Goal: Information Seeking & Learning: Learn about a topic

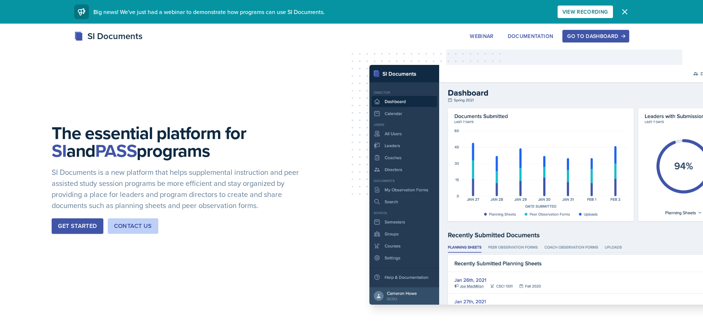
click at [605, 32] on button "Go to Dashboard" at bounding box center [596, 36] width 66 height 13
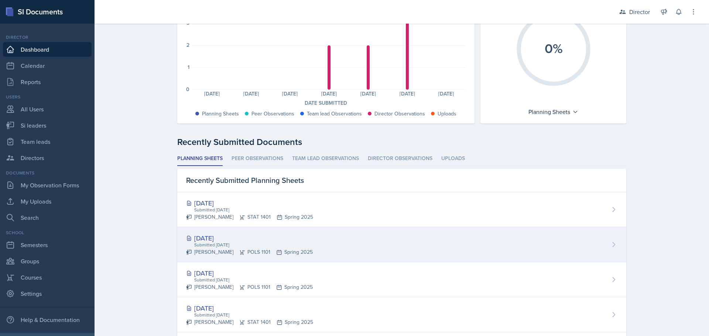
scroll to position [111, 0]
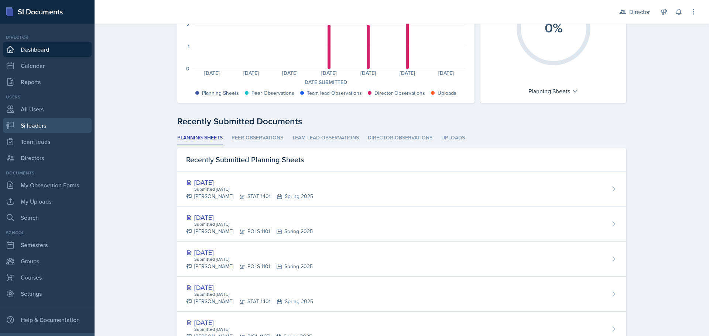
click at [31, 129] on link "Si leaders" at bounding box center [47, 125] width 89 height 15
select select "2bed604d-1099-4043-b1bc-2365e8740244"
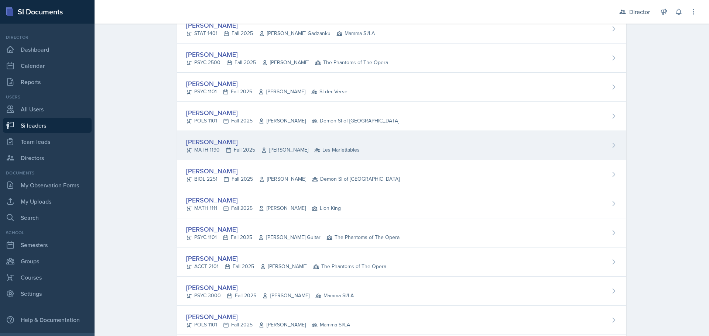
click at [196, 144] on div "[PERSON_NAME]" at bounding box center [273, 142] width 174 height 10
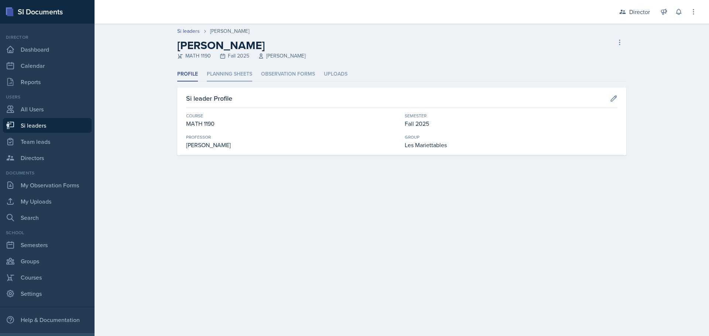
click at [224, 73] on li "Planning Sheets" at bounding box center [229, 74] width 45 height 14
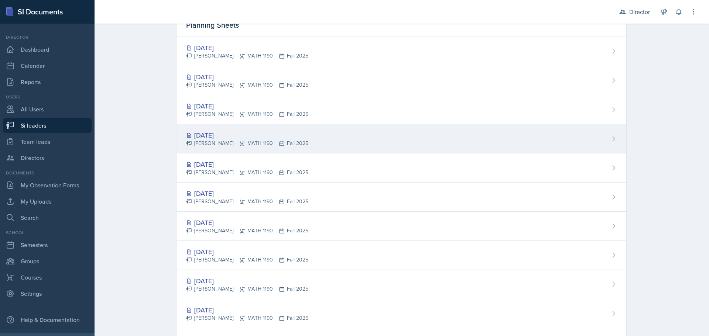
scroll to position [113, 0]
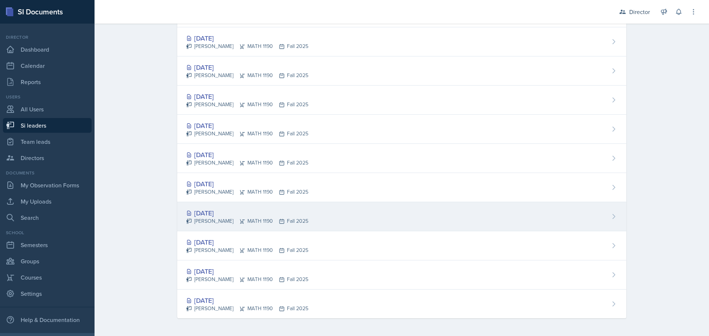
click at [210, 222] on div "[PERSON_NAME] MATH 1190 Fall 2025" at bounding box center [247, 221] width 122 height 8
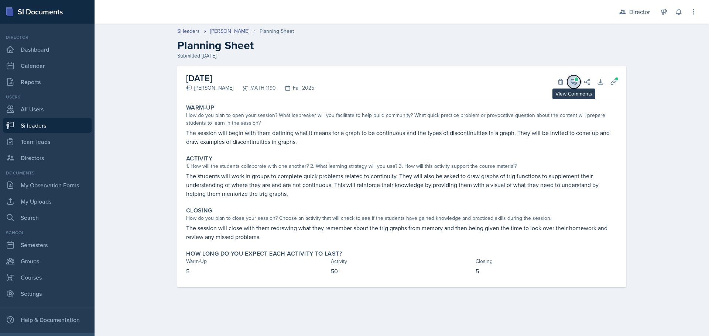
click at [571, 83] on icon at bounding box center [573, 81] width 7 height 7
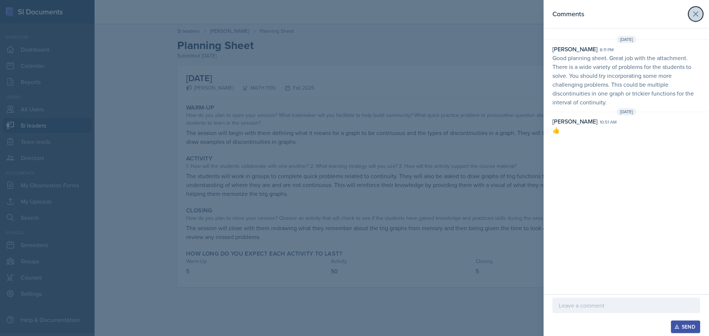
click at [692, 16] on icon at bounding box center [695, 14] width 9 height 9
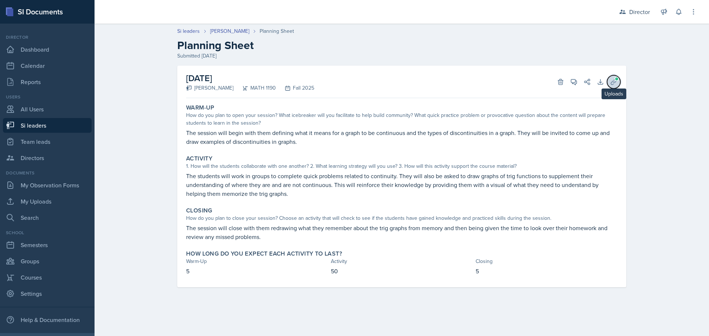
click at [611, 84] on icon at bounding box center [614, 82] width 6 height 6
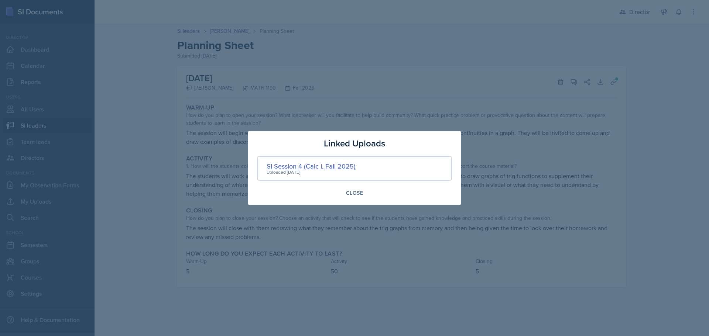
click at [308, 167] on div "SI Session 4 (Calc I, Fall 2025)" at bounding box center [311, 166] width 89 height 10
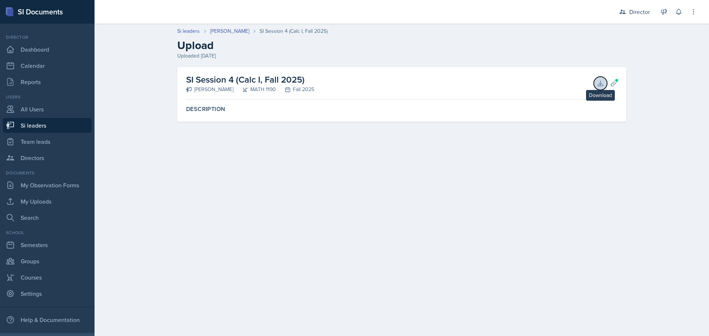
click at [600, 84] on icon at bounding box center [600, 83] width 5 height 5
click at [31, 124] on link "Si leaders" at bounding box center [47, 125] width 89 height 15
select select "2bed604d-1099-4043-b1bc-2365e8740244"
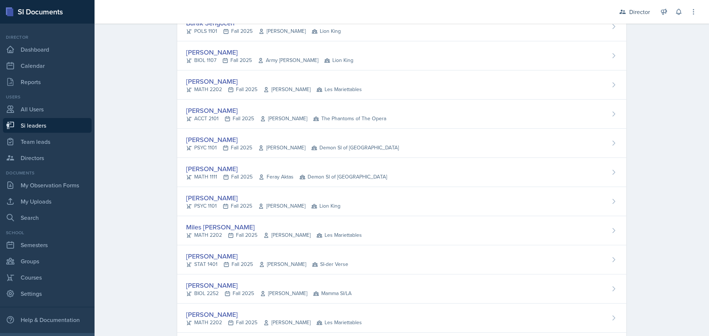
scroll to position [3729, 0]
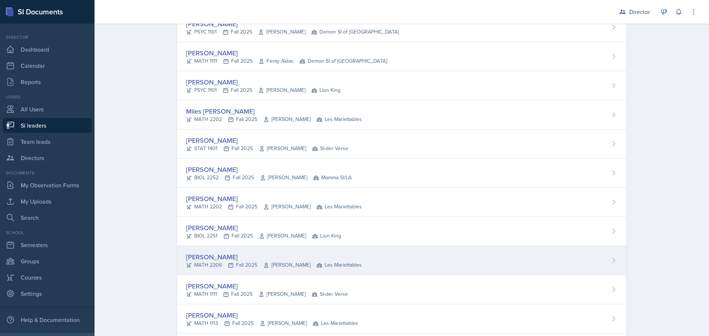
click at [206, 256] on div "[PERSON_NAME]" at bounding box center [274, 257] width 176 height 10
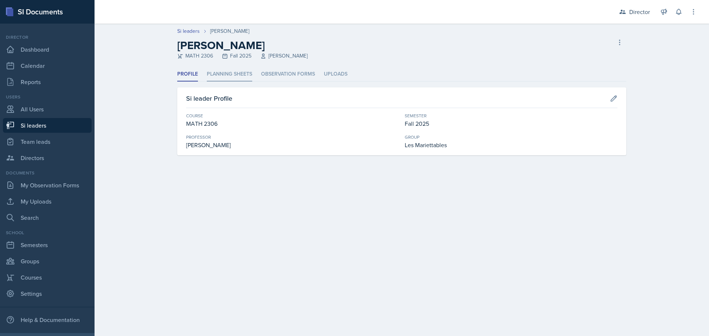
click at [223, 72] on li "Planning Sheets" at bounding box center [229, 74] width 45 height 14
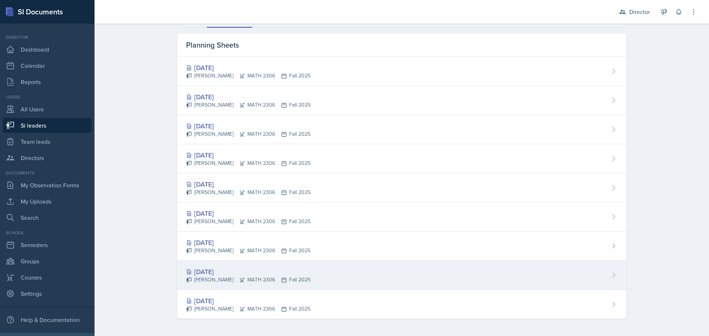
scroll to position [54, 0]
click at [227, 273] on div "[DATE]" at bounding box center [248, 272] width 124 height 10
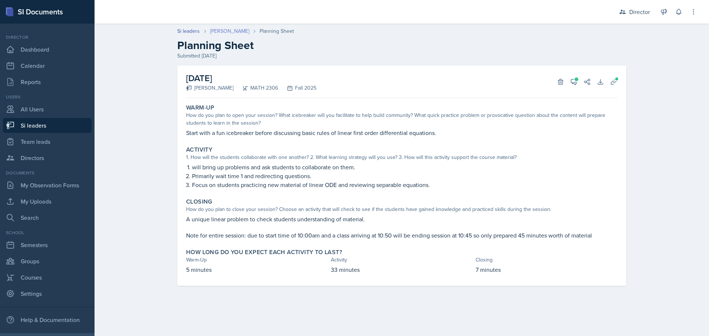
click at [230, 32] on link "[PERSON_NAME]" at bounding box center [229, 31] width 39 height 8
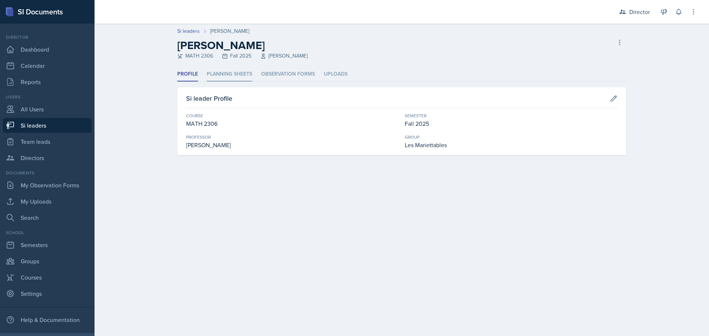
click at [241, 76] on li "Planning Sheets" at bounding box center [229, 74] width 45 height 14
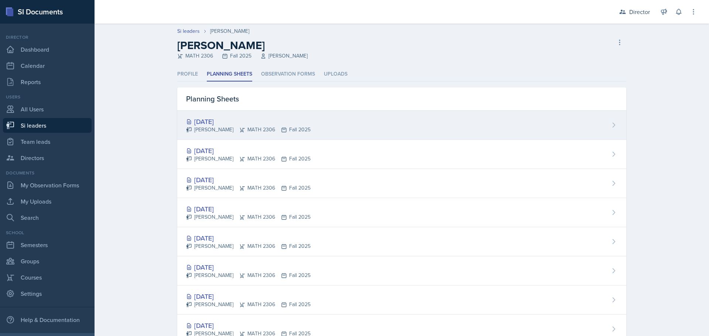
click at [213, 122] on div "[DATE]" at bounding box center [248, 122] width 124 height 10
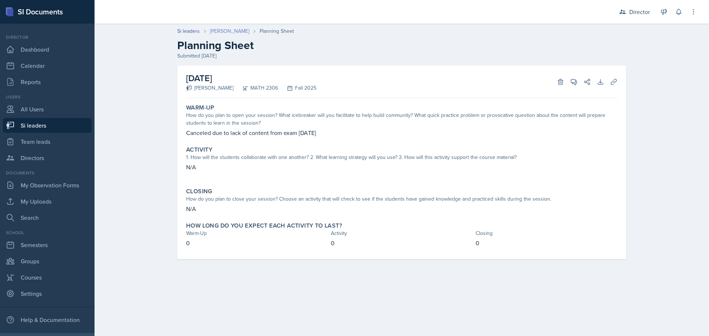
click at [228, 28] on link "[PERSON_NAME]" at bounding box center [229, 31] width 39 height 8
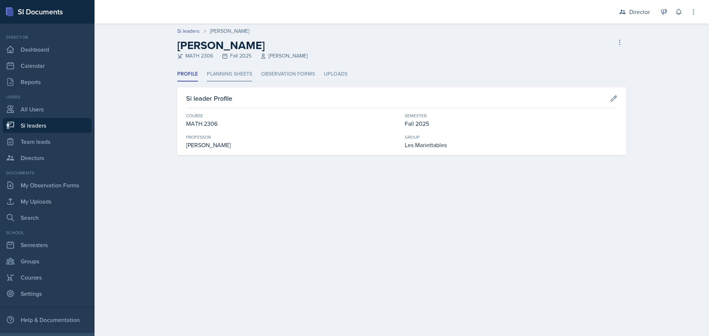
click at [242, 77] on li "Planning Sheets" at bounding box center [229, 74] width 45 height 14
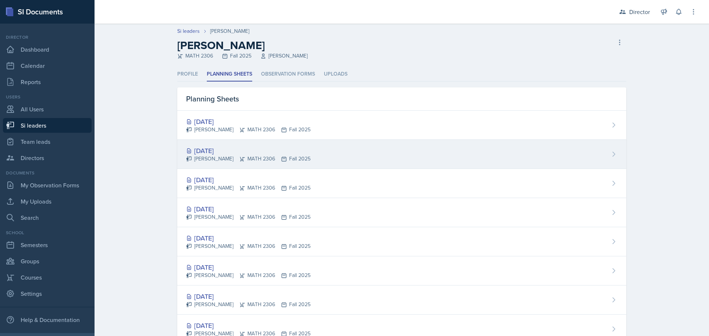
click at [210, 152] on div "[DATE]" at bounding box center [248, 151] width 124 height 10
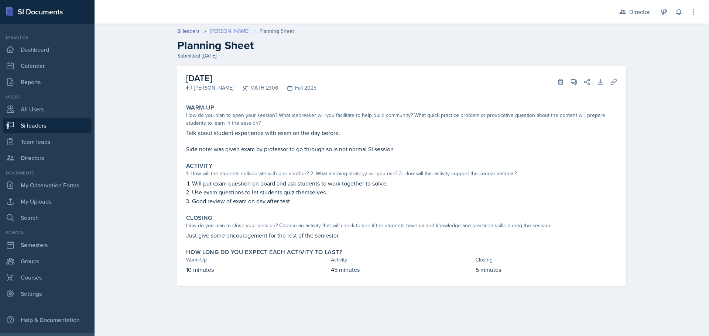
click at [229, 31] on link "[PERSON_NAME]" at bounding box center [229, 31] width 39 height 8
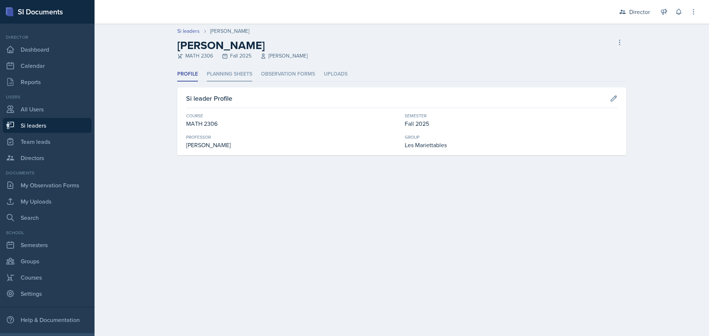
click at [244, 73] on li "Planning Sheets" at bounding box center [229, 74] width 45 height 14
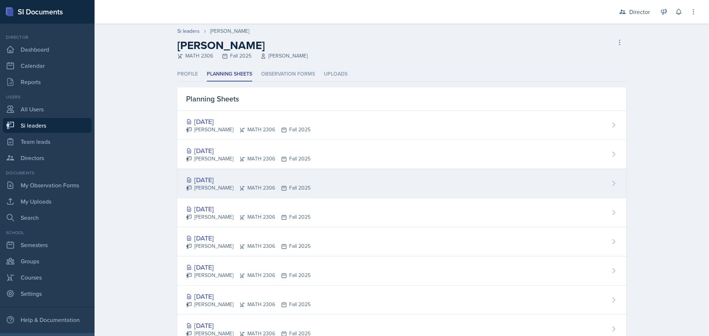
click at [213, 179] on div "[DATE]" at bounding box center [248, 180] width 124 height 10
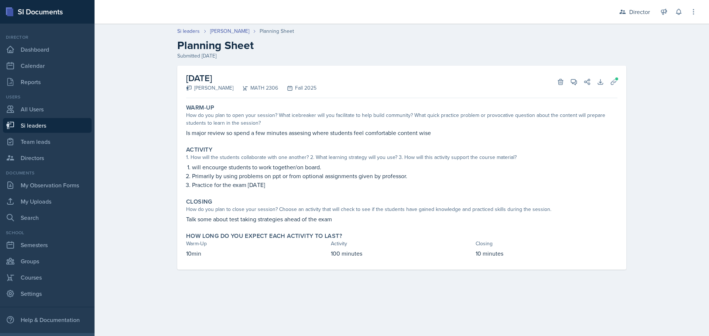
click at [25, 126] on link "Si leaders" at bounding box center [47, 125] width 89 height 15
select select "2bed604d-1099-4043-b1bc-2365e8740244"
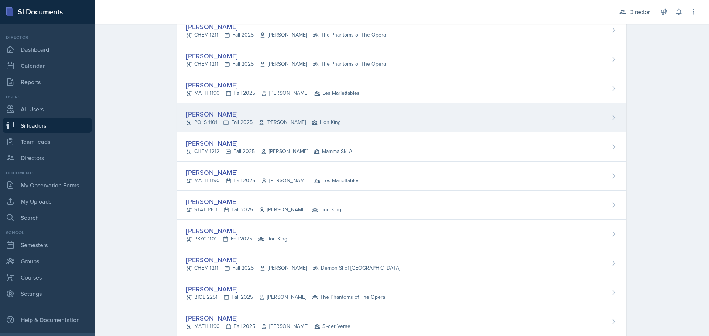
scroll to position [2732, 0]
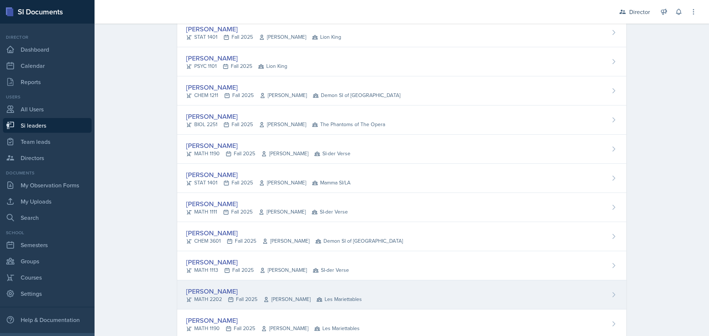
click at [196, 293] on div "[PERSON_NAME]" at bounding box center [274, 292] width 176 height 10
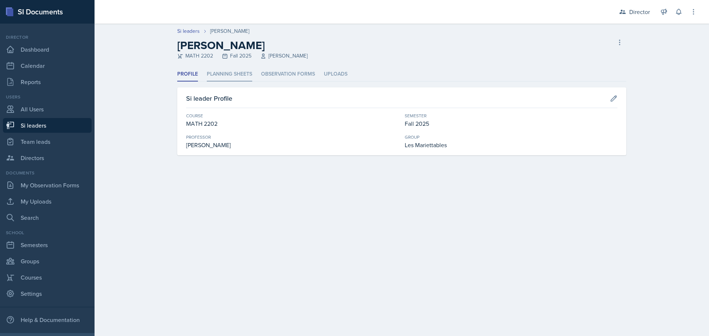
click at [236, 75] on li "Planning Sheets" at bounding box center [229, 74] width 45 height 14
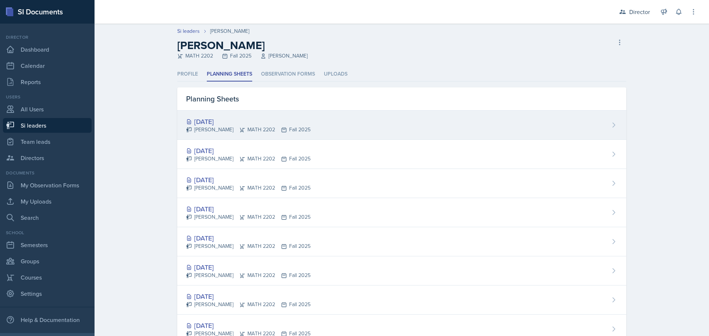
click at [215, 120] on div "[DATE]" at bounding box center [248, 122] width 124 height 10
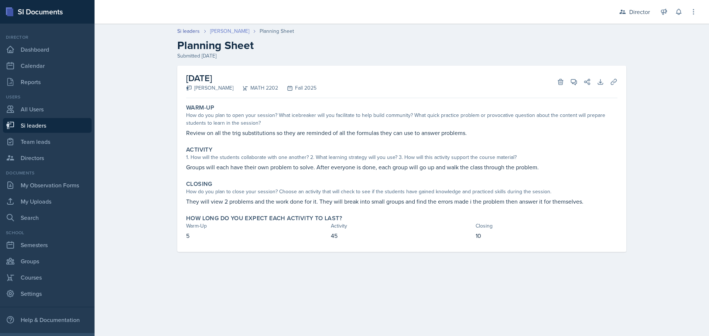
click at [227, 34] on link "[PERSON_NAME]" at bounding box center [229, 31] width 39 height 8
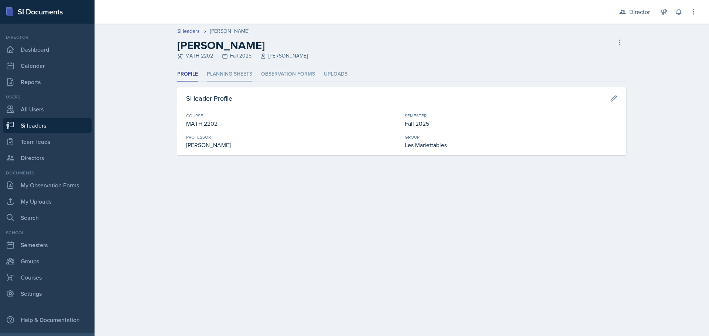
click at [234, 73] on li "Planning Sheets" at bounding box center [229, 74] width 45 height 14
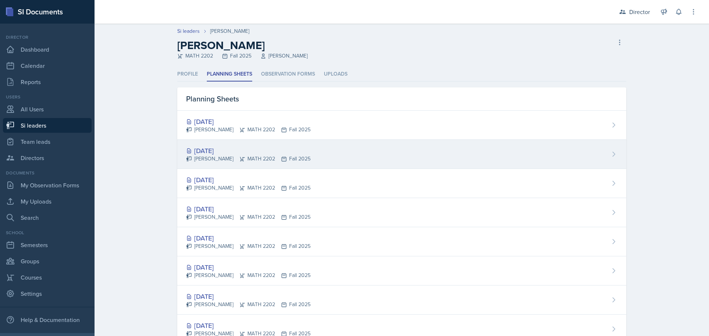
click at [218, 153] on div "[DATE]" at bounding box center [248, 151] width 124 height 10
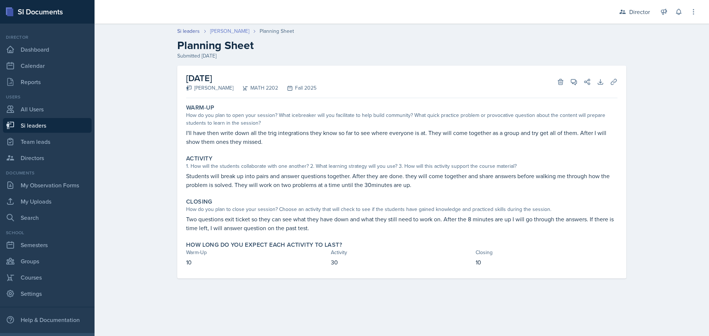
click at [217, 31] on link "[PERSON_NAME]" at bounding box center [229, 31] width 39 height 8
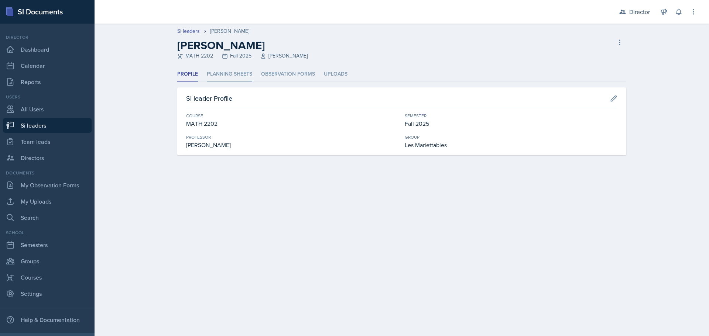
click at [226, 74] on li "Planning Sheets" at bounding box center [229, 74] width 45 height 14
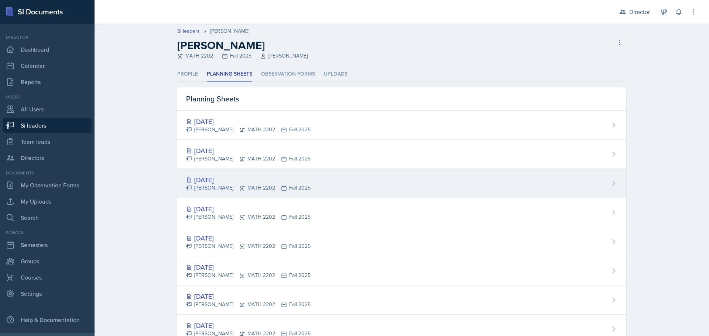
click at [216, 178] on div "[DATE]" at bounding box center [248, 180] width 124 height 10
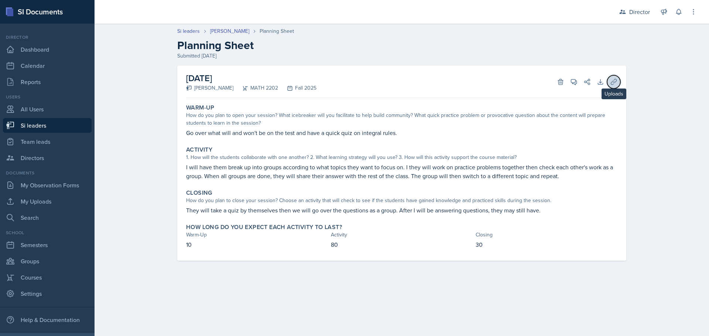
click at [611, 83] on icon at bounding box center [614, 82] width 6 height 6
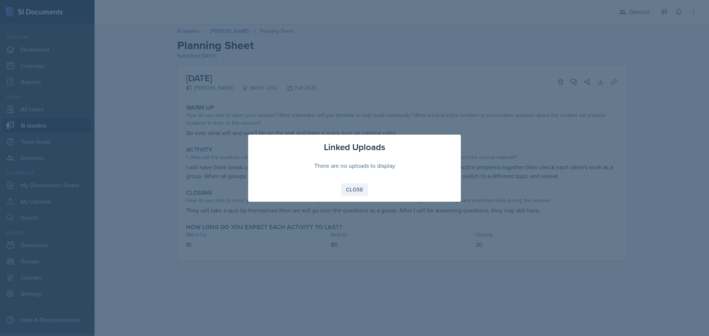
click at [354, 193] on div "Close" at bounding box center [354, 190] width 17 height 6
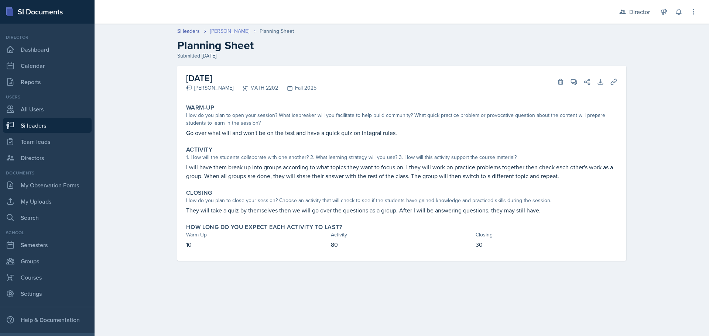
click at [217, 31] on link "[PERSON_NAME]" at bounding box center [229, 31] width 39 height 8
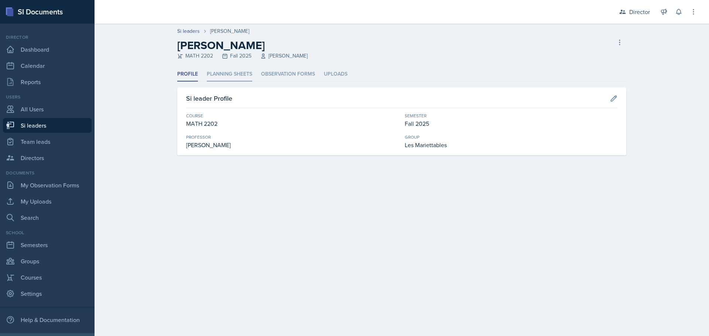
click at [232, 71] on li "Planning Sheets" at bounding box center [229, 74] width 45 height 14
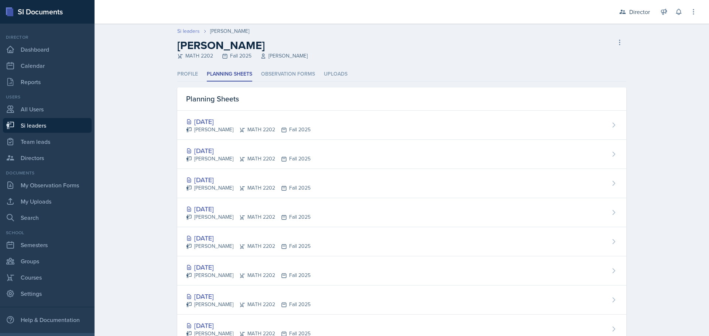
click at [195, 31] on link "Si leaders" at bounding box center [188, 31] width 23 height 8
select select "2bed604d-1099-4043-b1bc-2365e8740244"
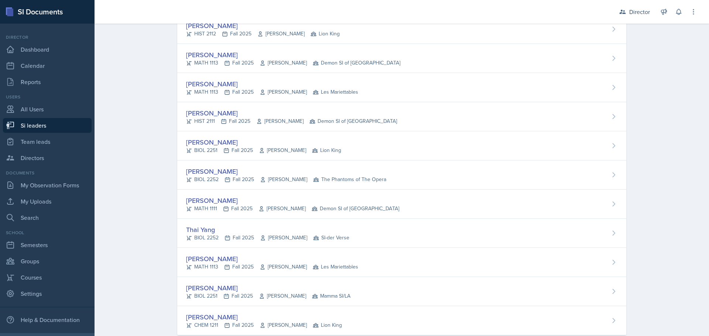
scroll to position [4094, 0]
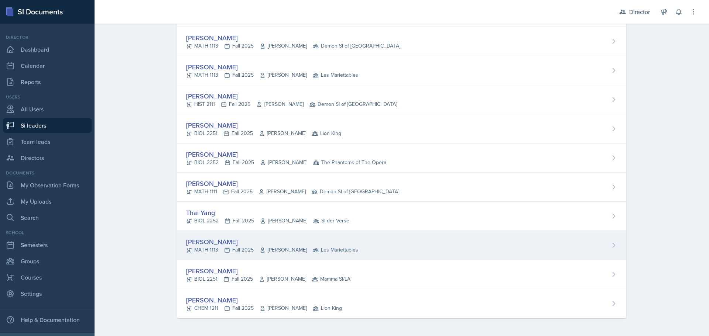
click at [209, 241] on div "[PERSON_NAME]" at bounding box center [272, 242] width 172 height 10
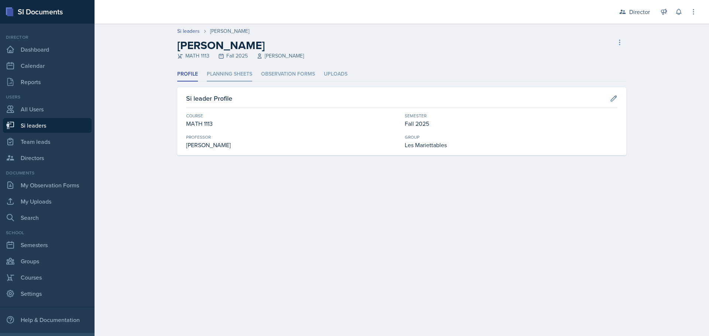
click at [227, 71] on li "Planning Sheets" at bounding box center [229, 74] width 45 height 14
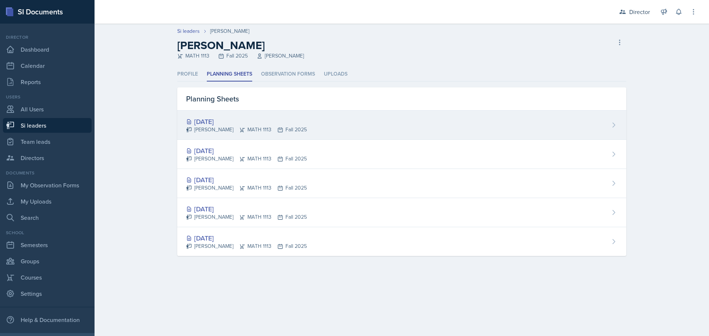
click at [223, 124] on div "[DATE]" at bounding box center [246, 122] width 121 height 10
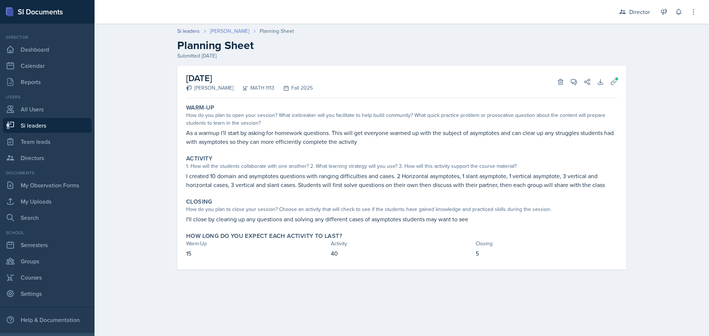
click at [224, 28] on link "[PERSON_NAME]" at bounding box center [229, 31] width 39 height 8
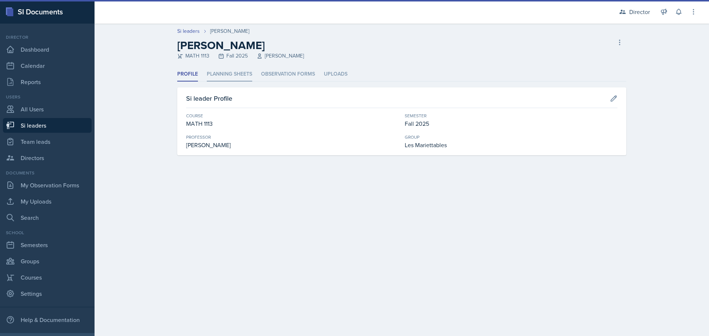
click at [244, 73] on li "Planning Sheets" at bounding box center [229, 74] width 45 height 14
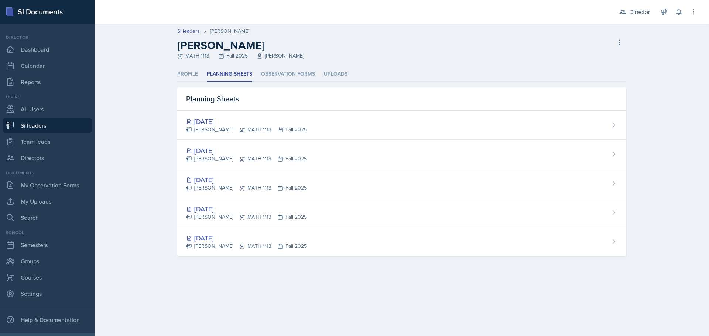
click at [31, 127] on link "Si leaders" at bounding box center [47, 125] width 89 height 15
select select "2bed604d-1099-4043-b1bc-2365e8740244"
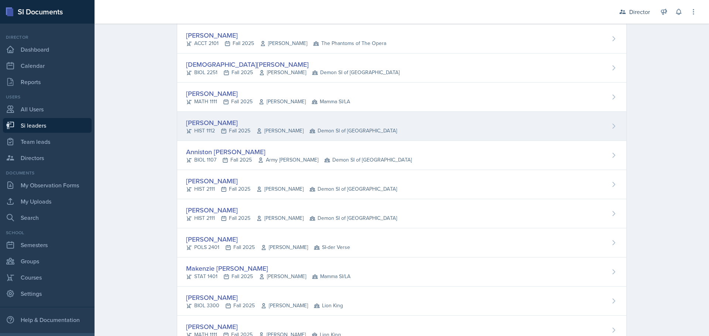
scroll to position [443, 0]
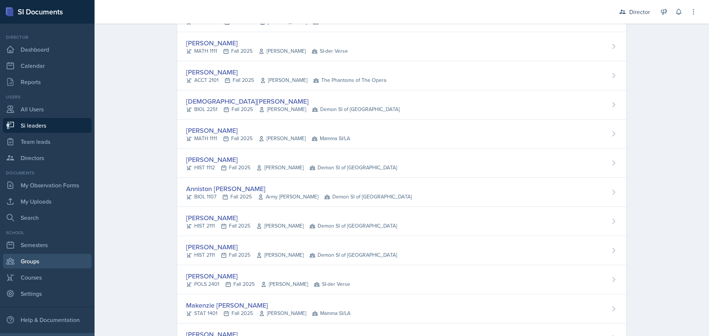
click at [25, 260] on link "Groups" at bounding box center [47, 261] width 89 height 15
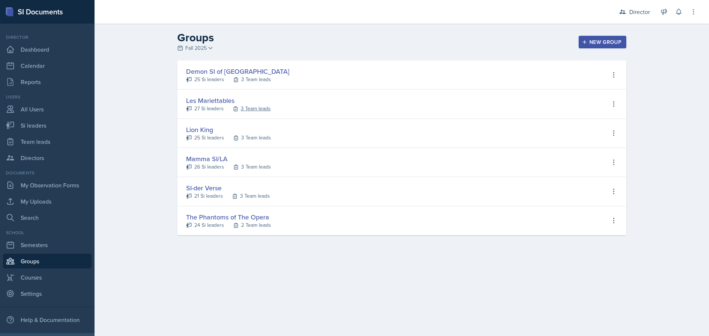
click at [250, 109] on div "3 Team leads" at bounding box center [256, 109] width 30 height 8
select select "2bed604d-1099-4043-b1bc-2365e8740244"
select select "06a1a81c-2636-47b9-86df-4ce809ccfa8f"
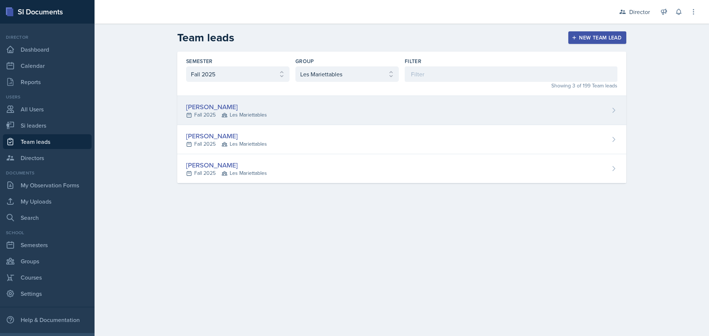
click at [213, 106] on div "[PERSON_NAME]" at bounding box center [226, 107] width 81 height 10
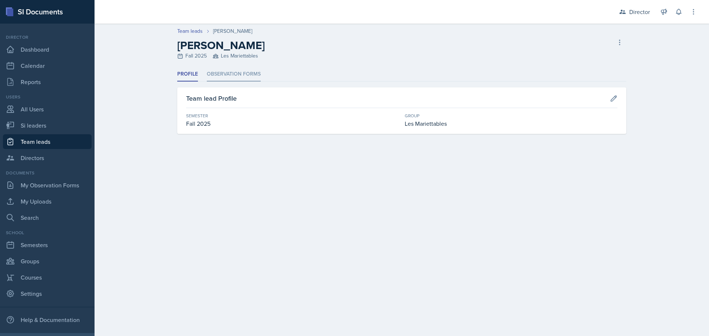
click at [223, 71] on li "Observation Forms" at bounding box center [234, 74] width 54 height 14
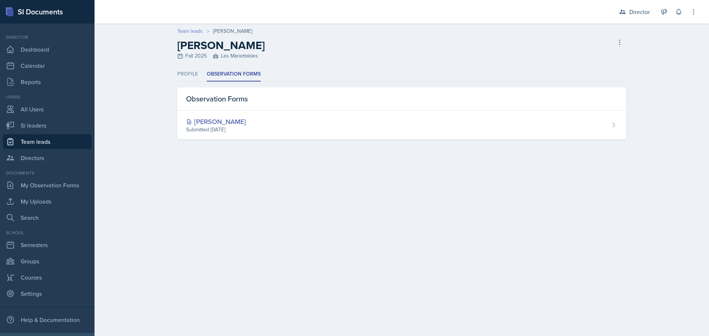
click at [199, 32] on link "Team leads" at bounding box center [189, 31] width 25 height 8
select select "2bed604d-1099-4043-b1bc-2365e8740244"
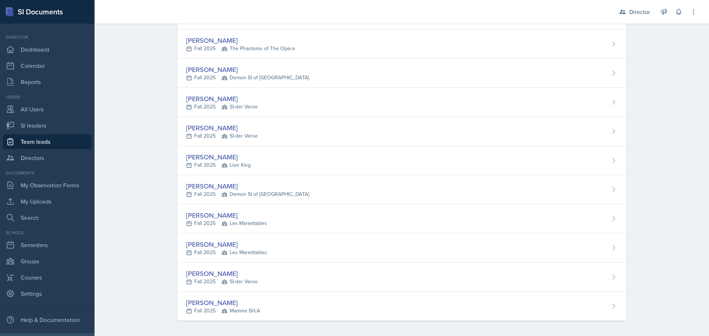
scroll to position [273, 0]
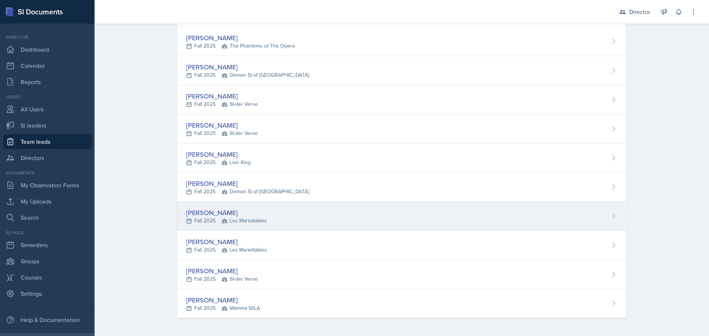
click at [220, 211] on div "[PERSON_NAME]" at bounding box center [226, 213] width 81 height 10
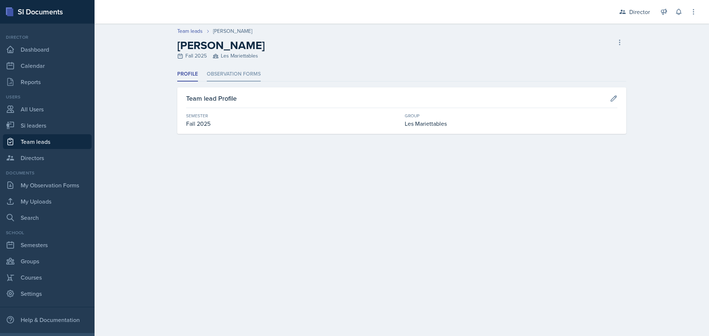
click at [222, 72] on li "Observation Forms" at bounding box center [234, 74] width 54 height 14
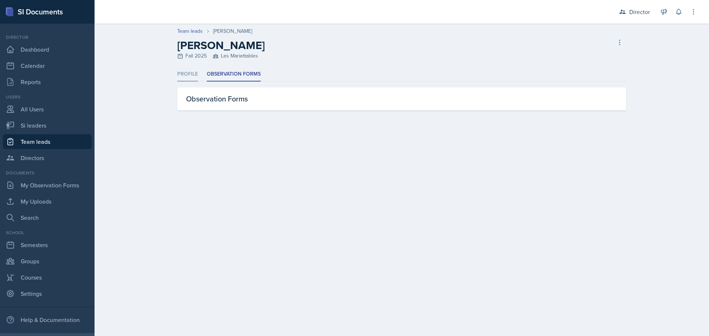
click at [183, 73] on li "Profile" at bounding box center [187, 74] width 21 height 14
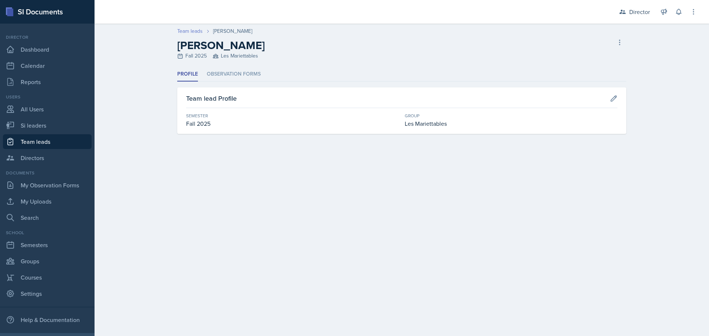
click at [193, 30] on link "Team leads" at bounding box center [189, 31] width 25 height 8
select select "2bed604d-1099-4043-b1bc-2365e8740244"
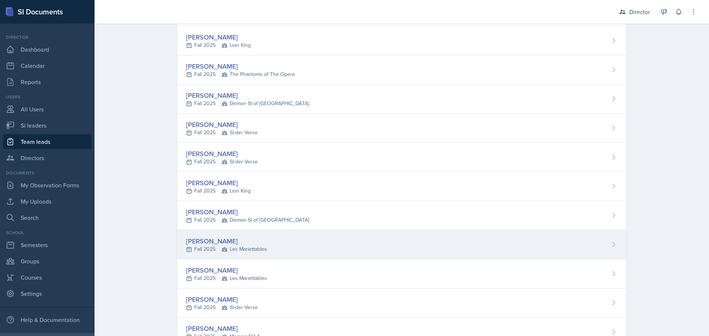
scroll to position [273, 0]
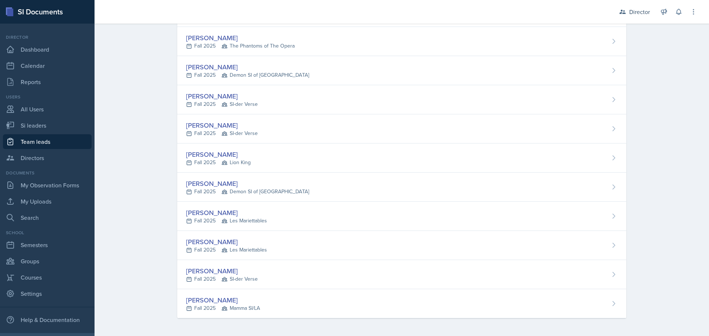
click at [205, 241] on div "[PERSON_NAME]" at bounding box center [226, 242] width 81 height 10
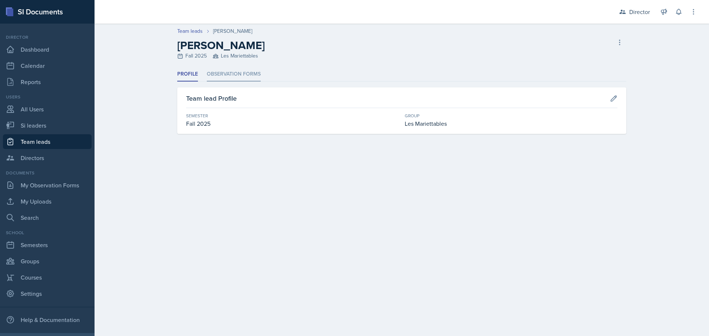
click at [220, 71] on li "Observation Forms" at bounding box center [234, 74] width 54 height 14
